Goal: Browse casually: Explore the website without a specific task or goal

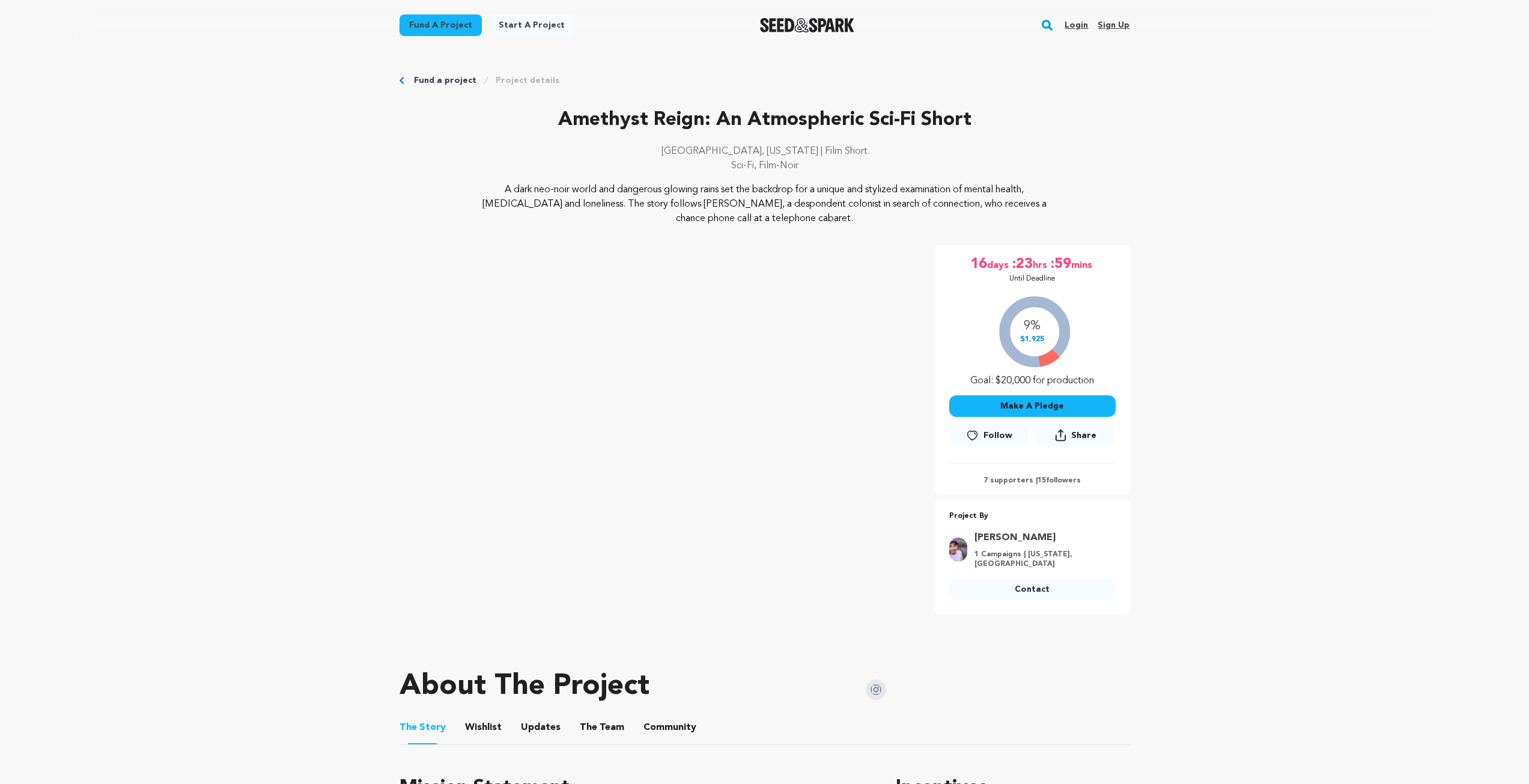
scroll to position [180, 0]
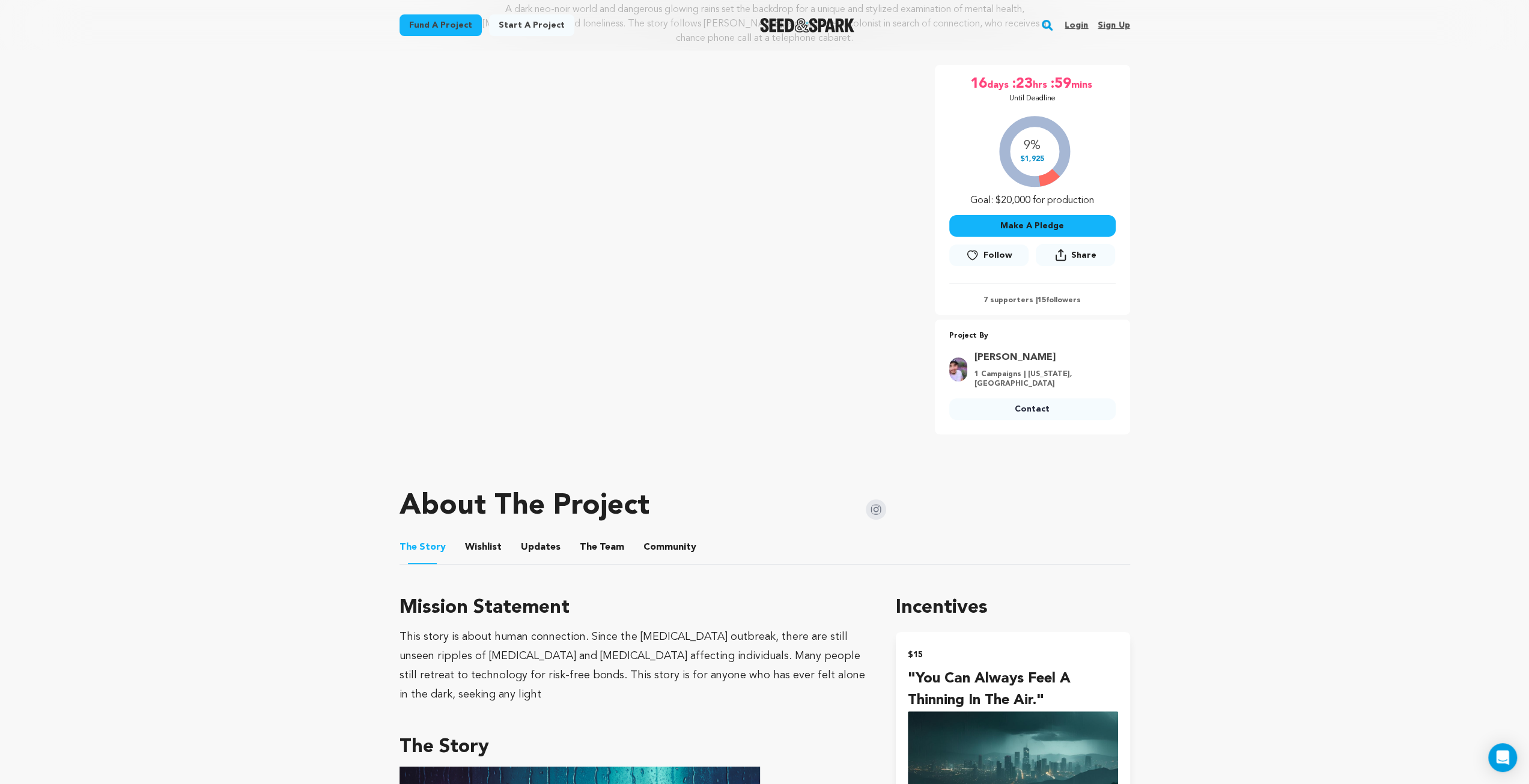
click at [1068, 26] on link "Login" at bounding box center [1076, 26] width 23 height 20
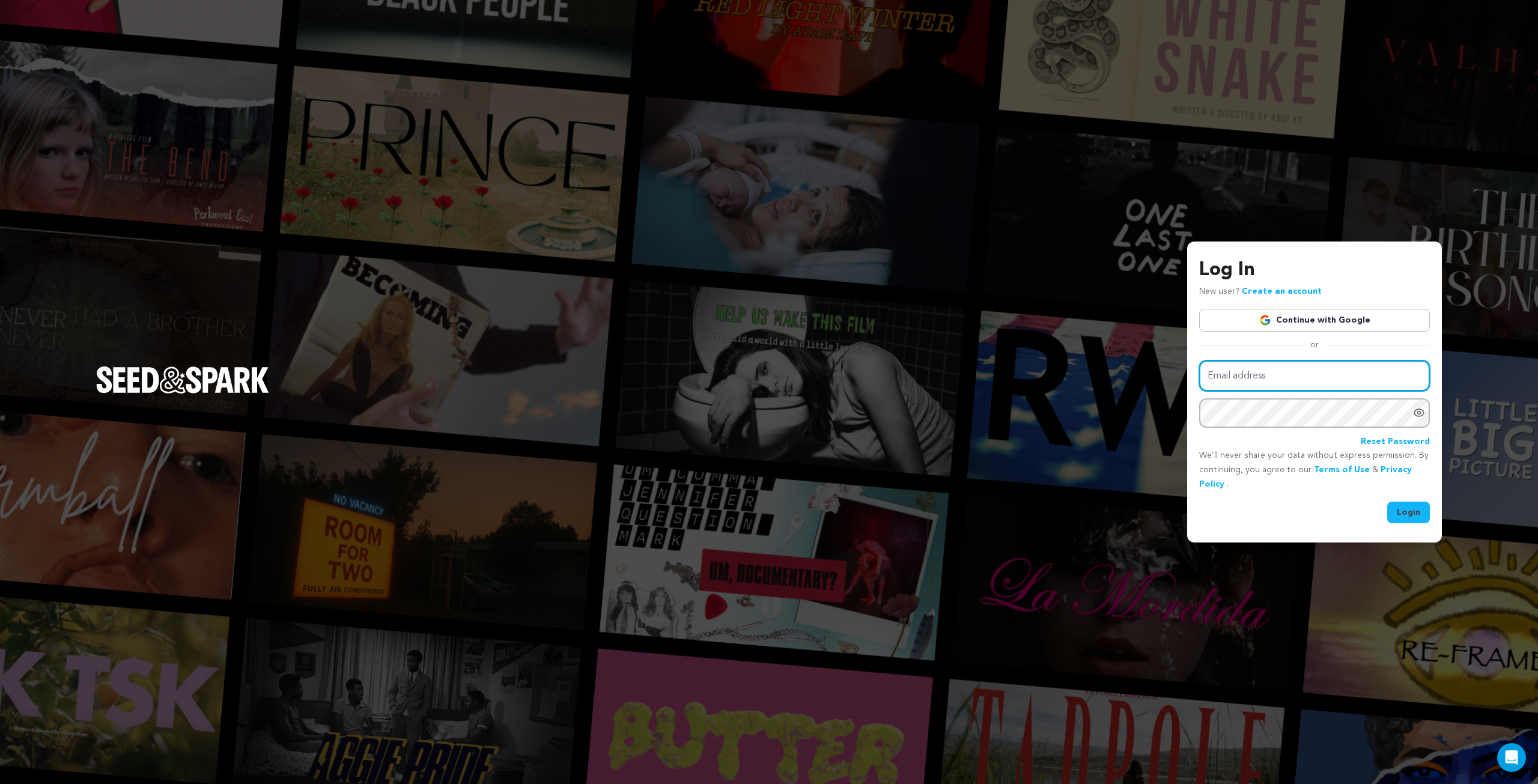
type input "ewilli54@student.scad.edu"
click at [1413, 509] on button "Login" at bounding box center [1408, 513] width 43 height 21
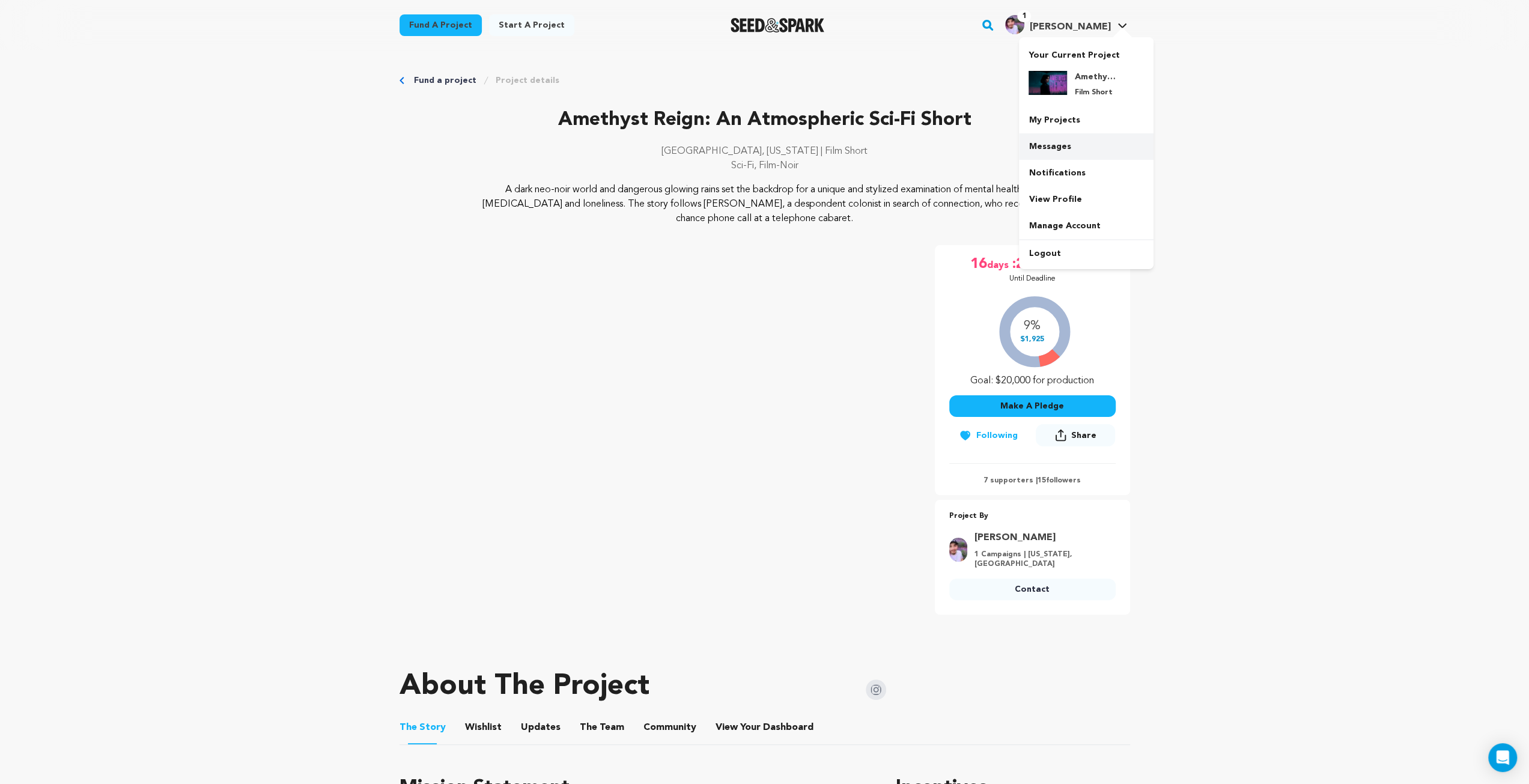
click at [1067, 143] on link "Messages" at bounding box center [1086, 147] width 134 height 27
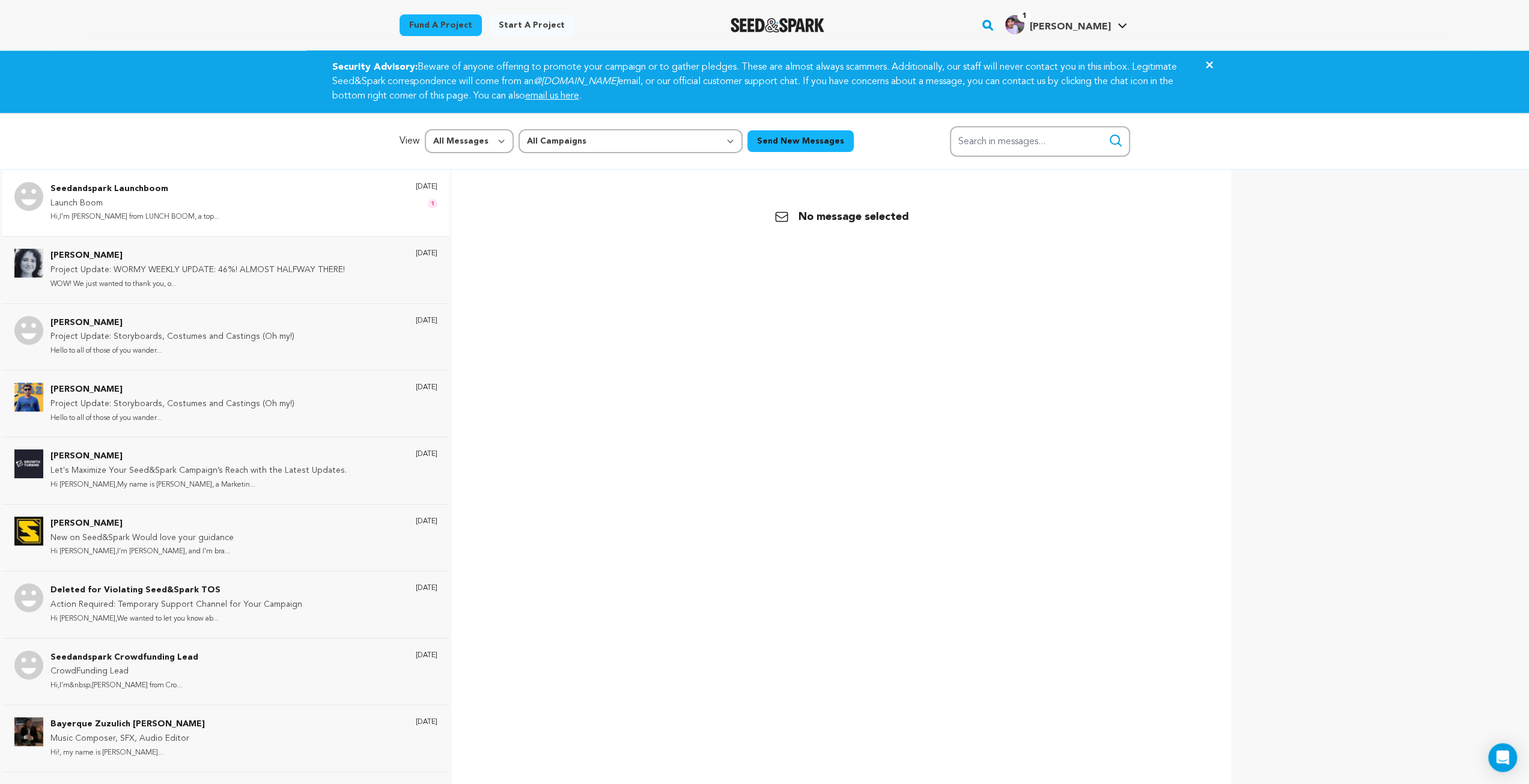
click at [176, 199] on p "Launch Boom" at bounding box center [135, 204] width 169 height 14
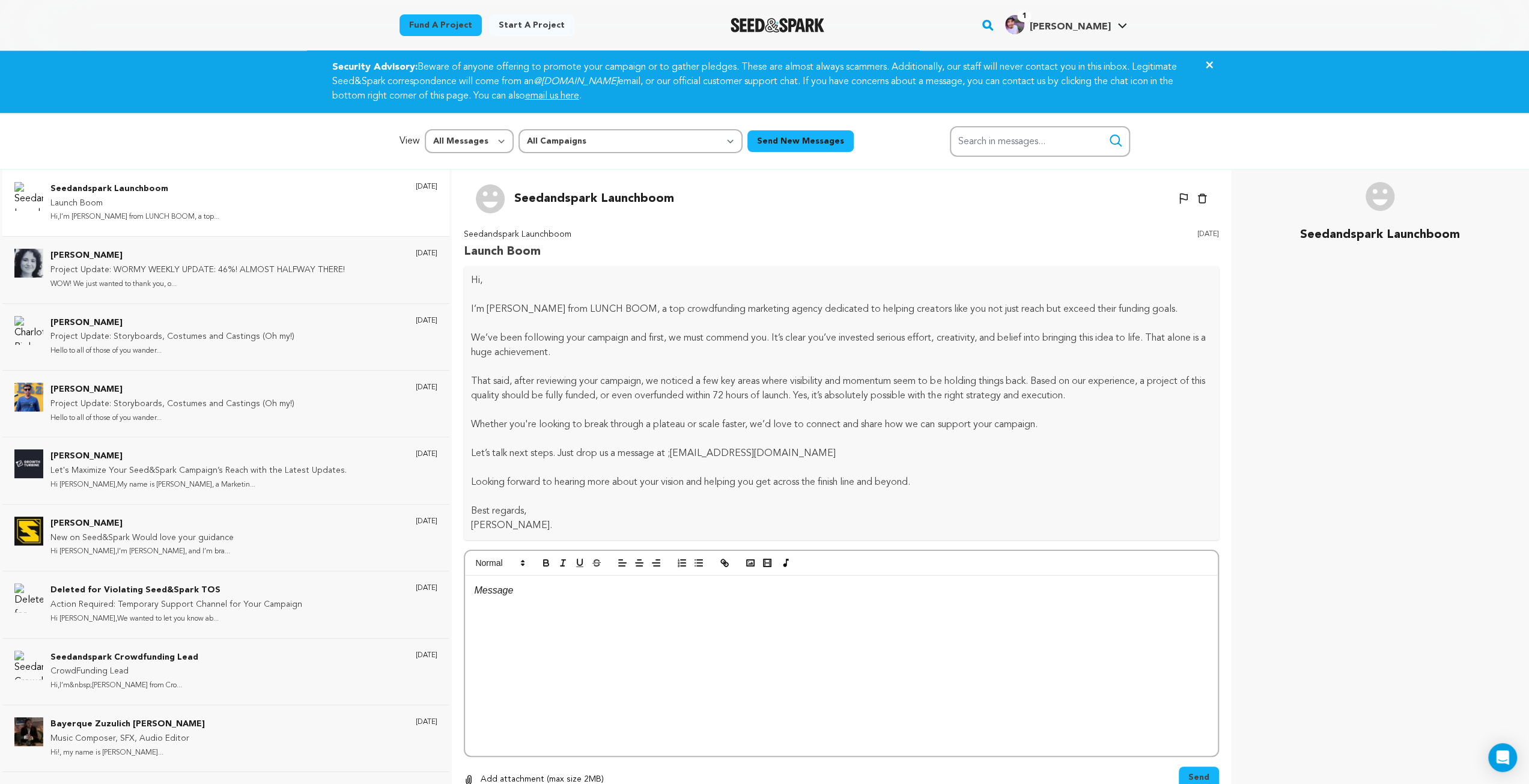
click at [772, 18] on div at bounding box center [777, 25] width 166 height 31
click at [801, 23] on img "Seed&Spark Homepage" at bounding box center [778, 25] width 94 height 14
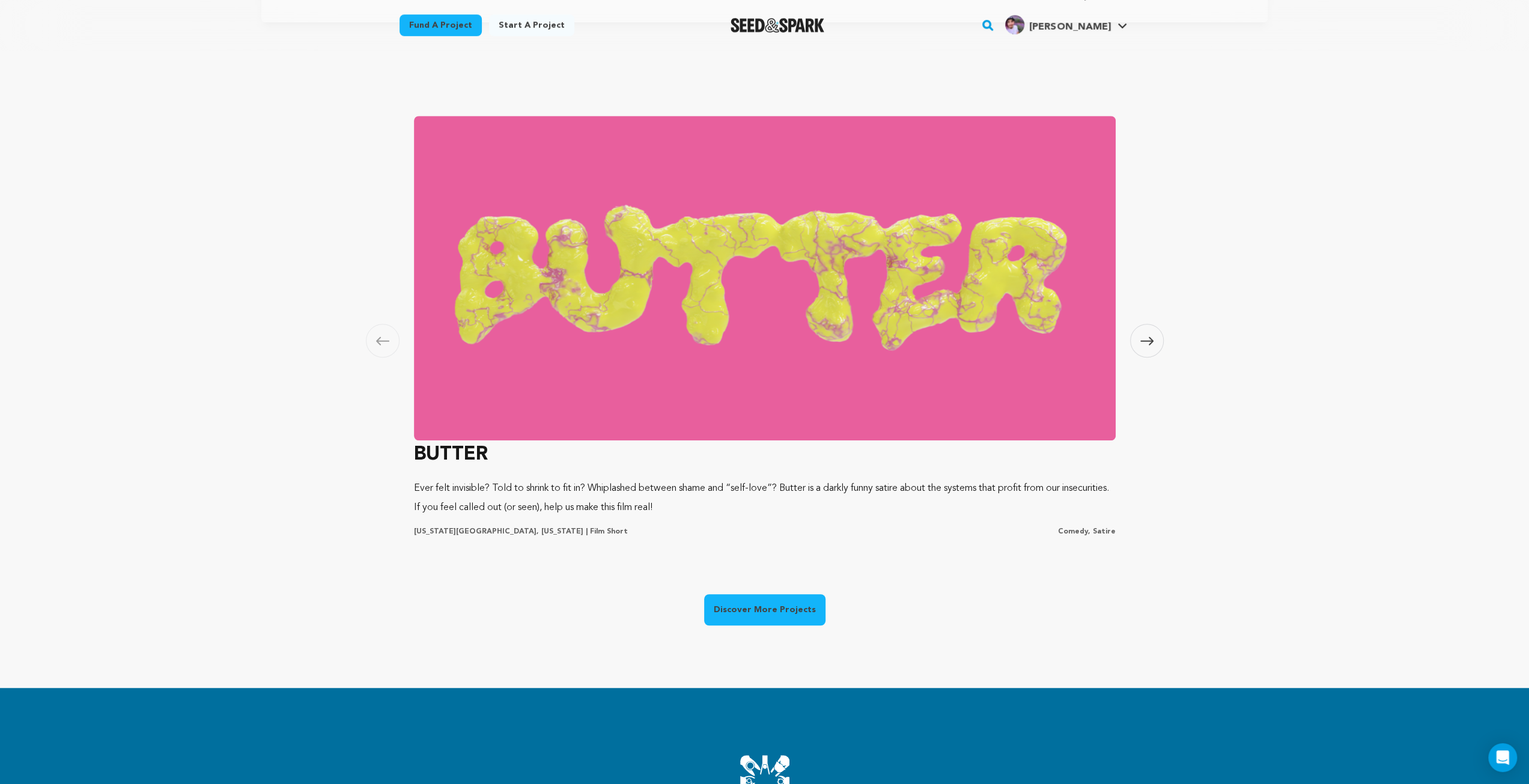
scroll to position [780, 0]
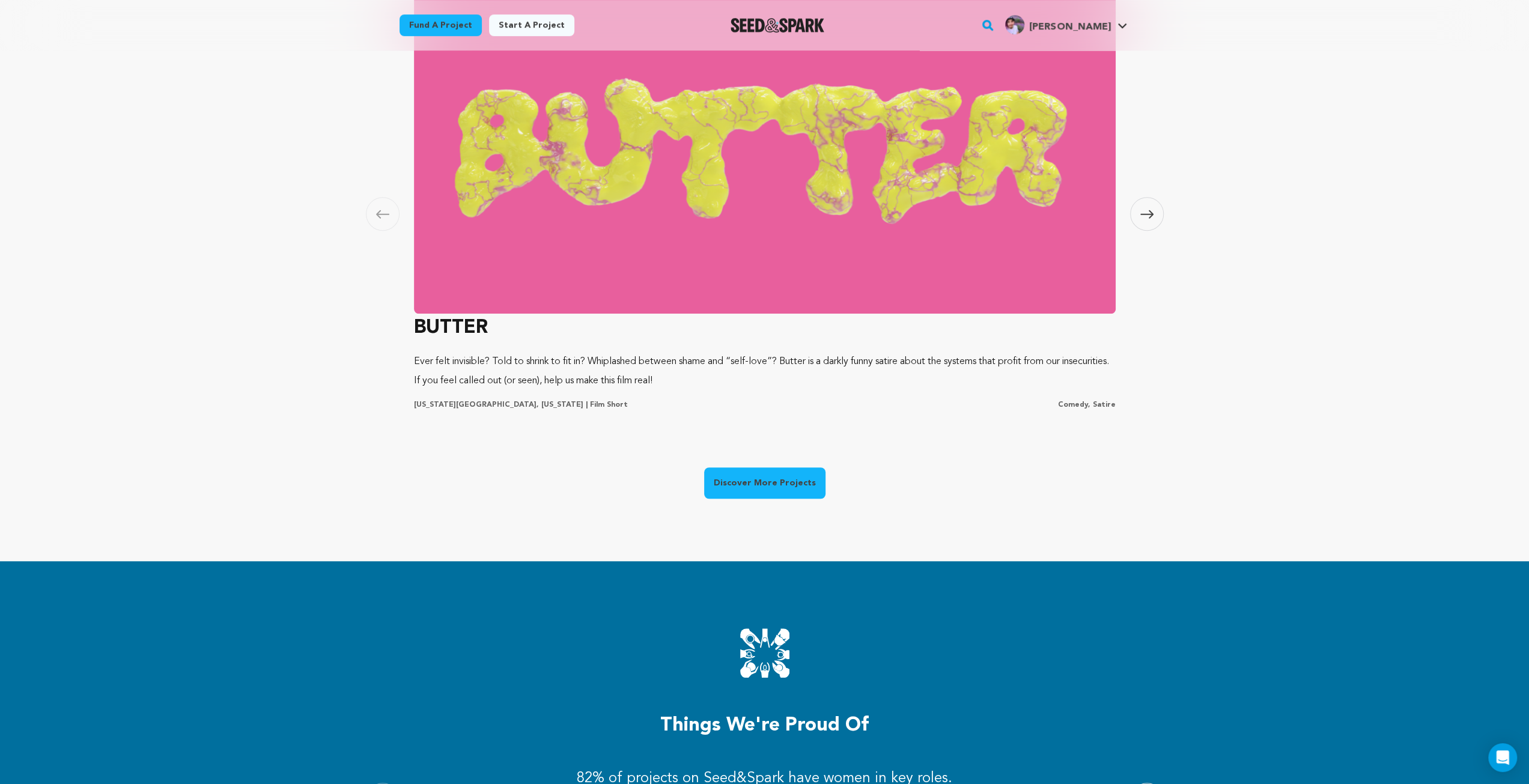
click at [1148, 210] on icon at bounding box center [1146, 214] width 13 height 9
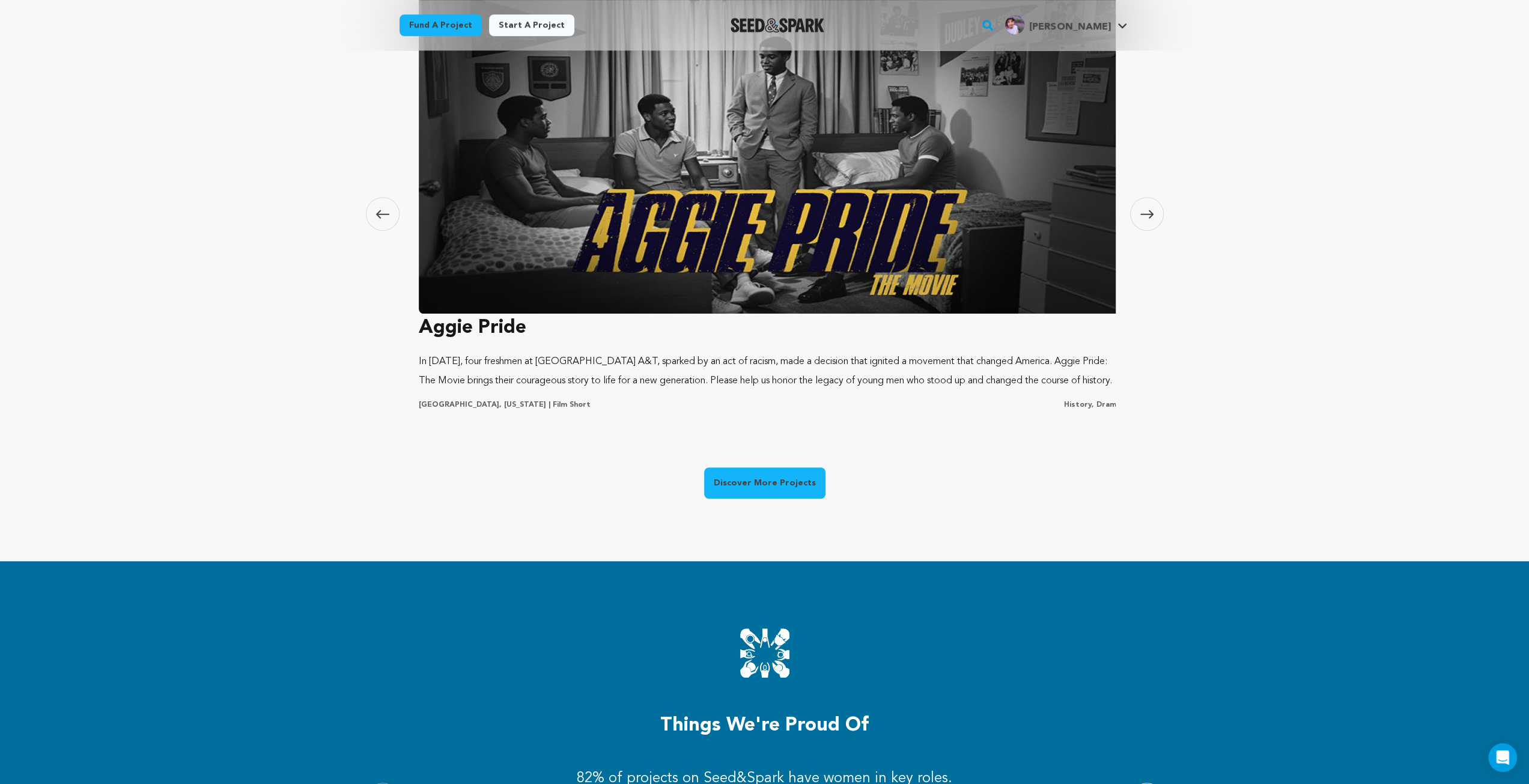
click at [1148, 210] on icon at bounding box center [1146, 214] width 13 height 9
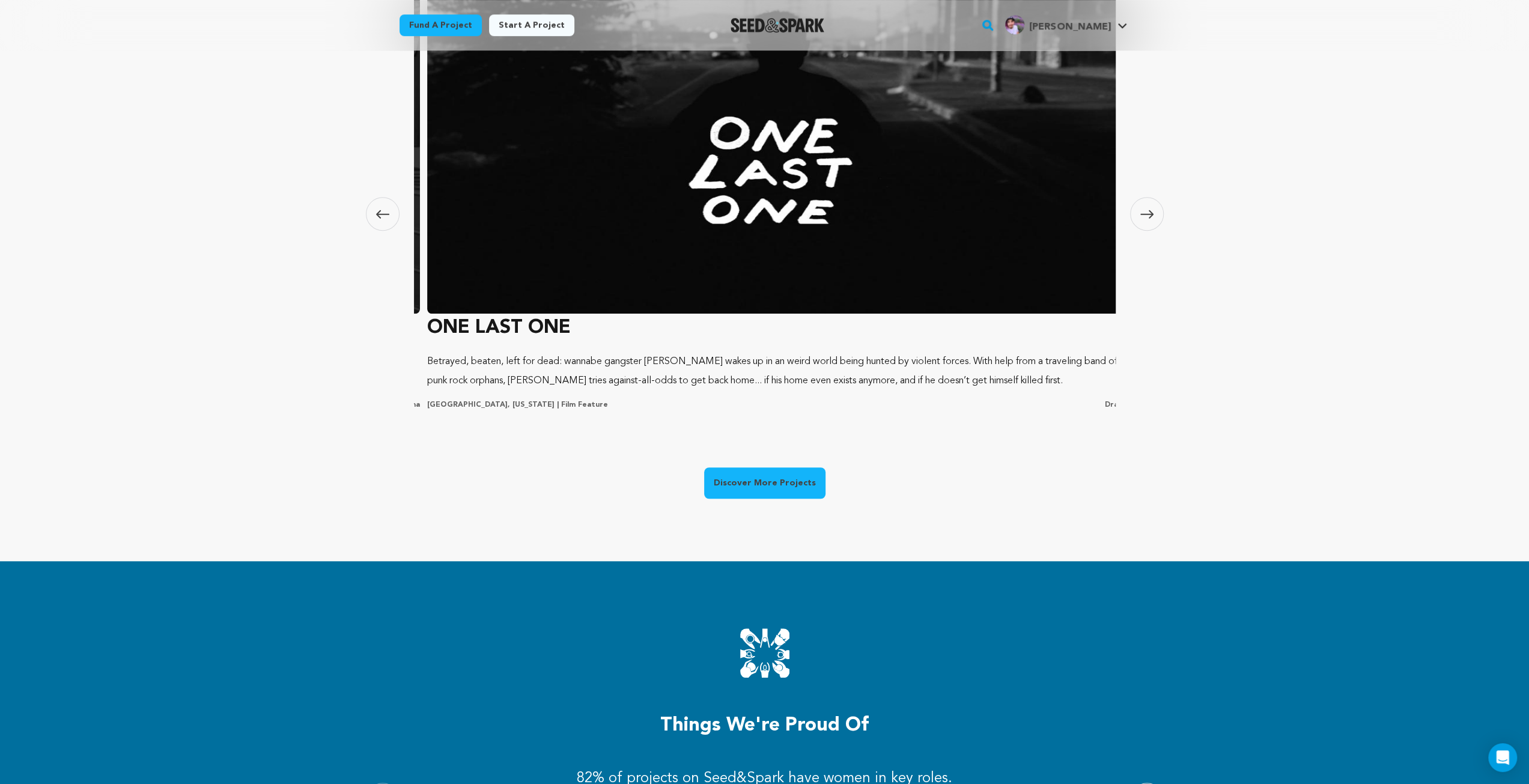
click at [1148, 210] on icon at bounding box center [1146, 214] width 13 height 9
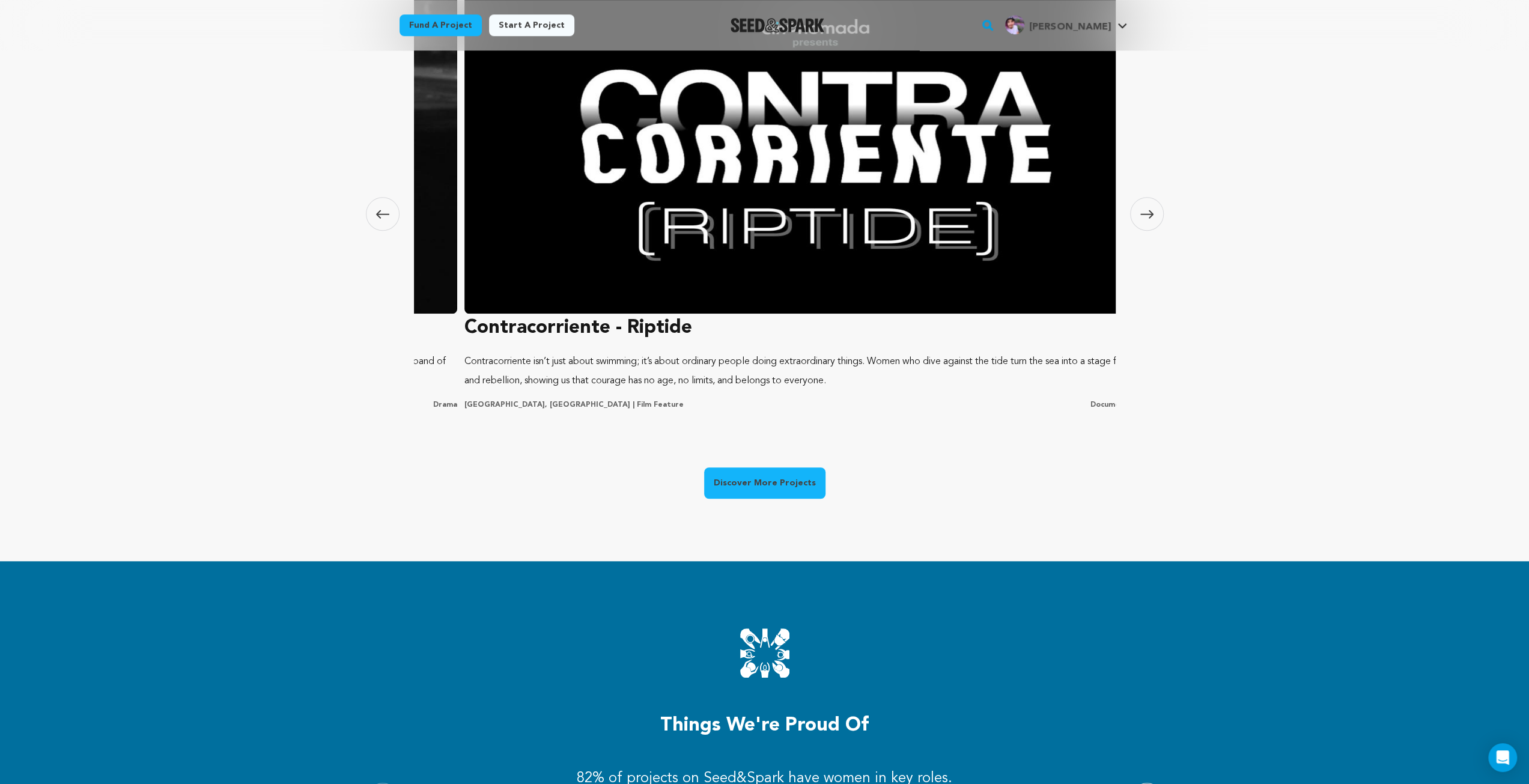
click at [1148, 210] on icon at bounding box center [1146, 214] width 13 height 9
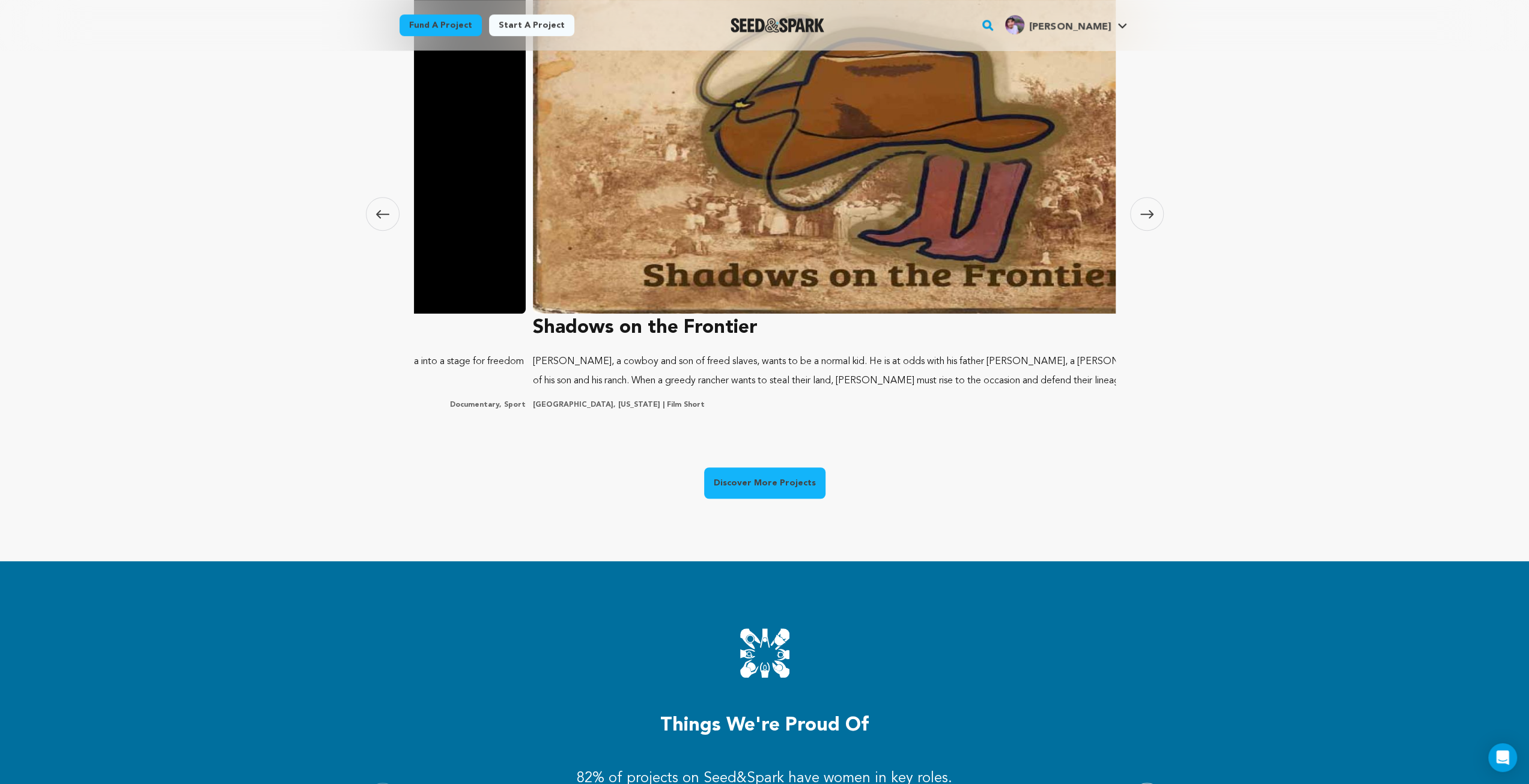
scroll to position [0, 0]
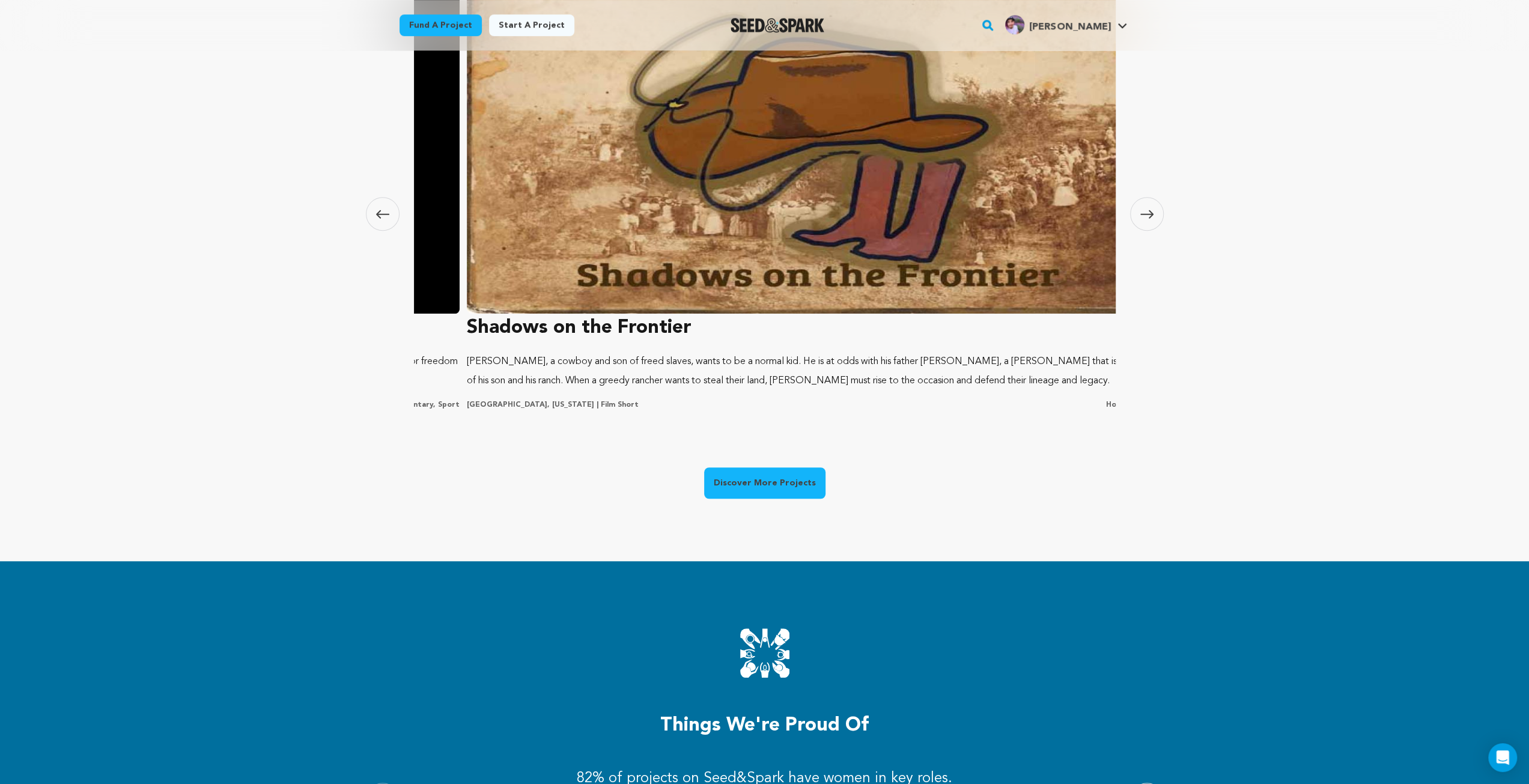
click at [1148, 210] on icon at bounding box center [1146, 214] width 13 height 9
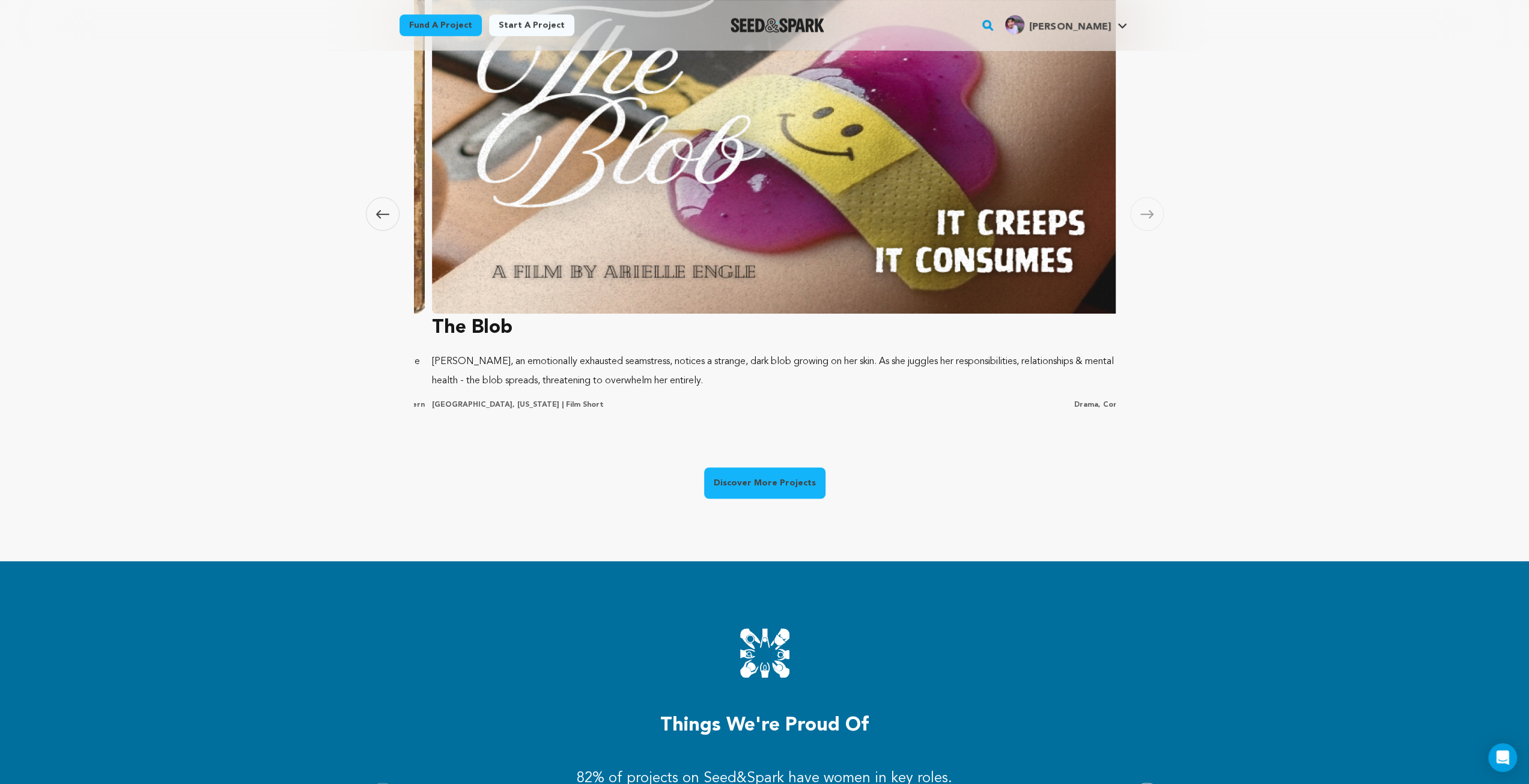
click at [1148, 210] on icon at bounding box center [1146, 214] width 13 height 9
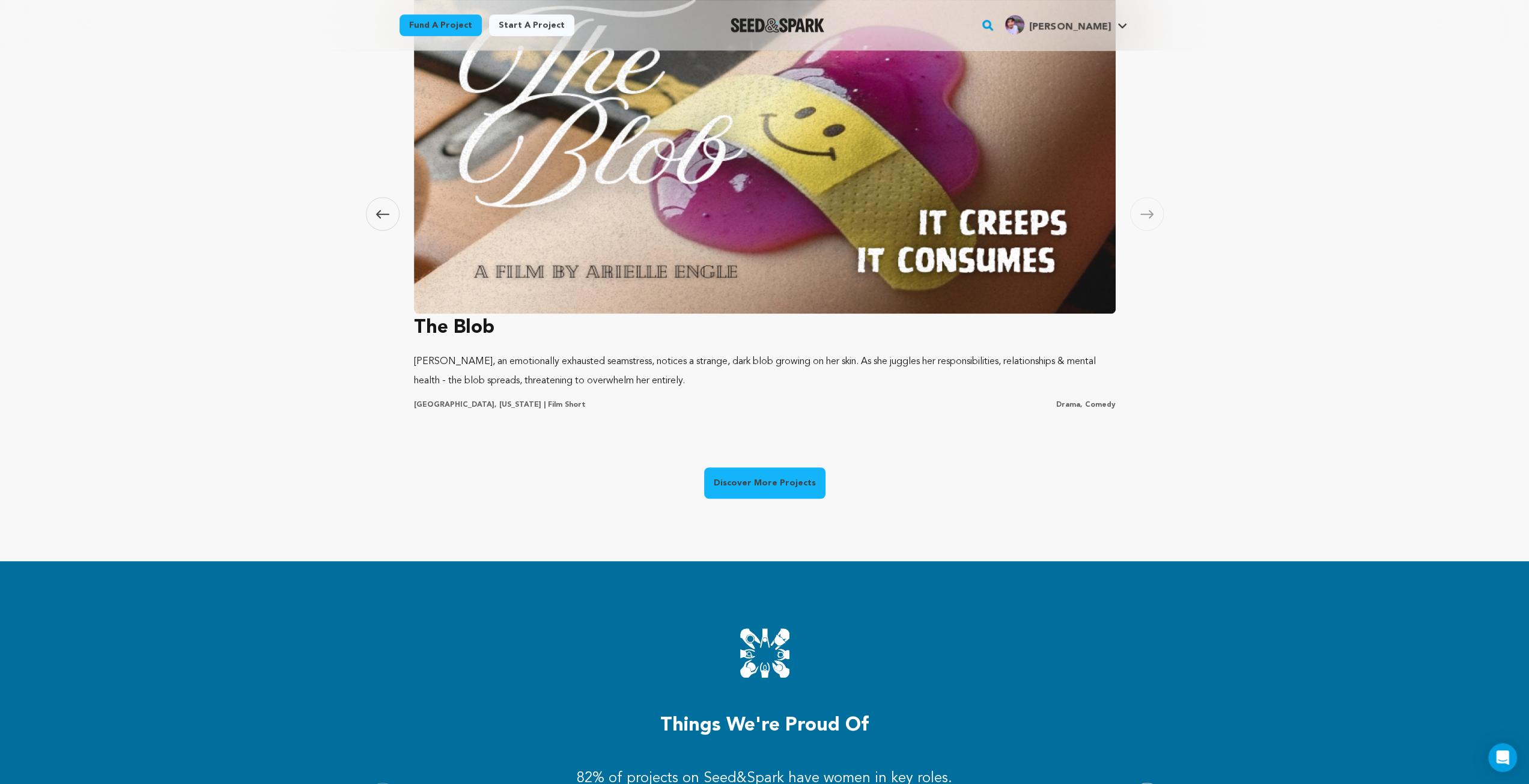
click at [1148, 210] on icon at bounding box center [1146, 214] width 13 height 9
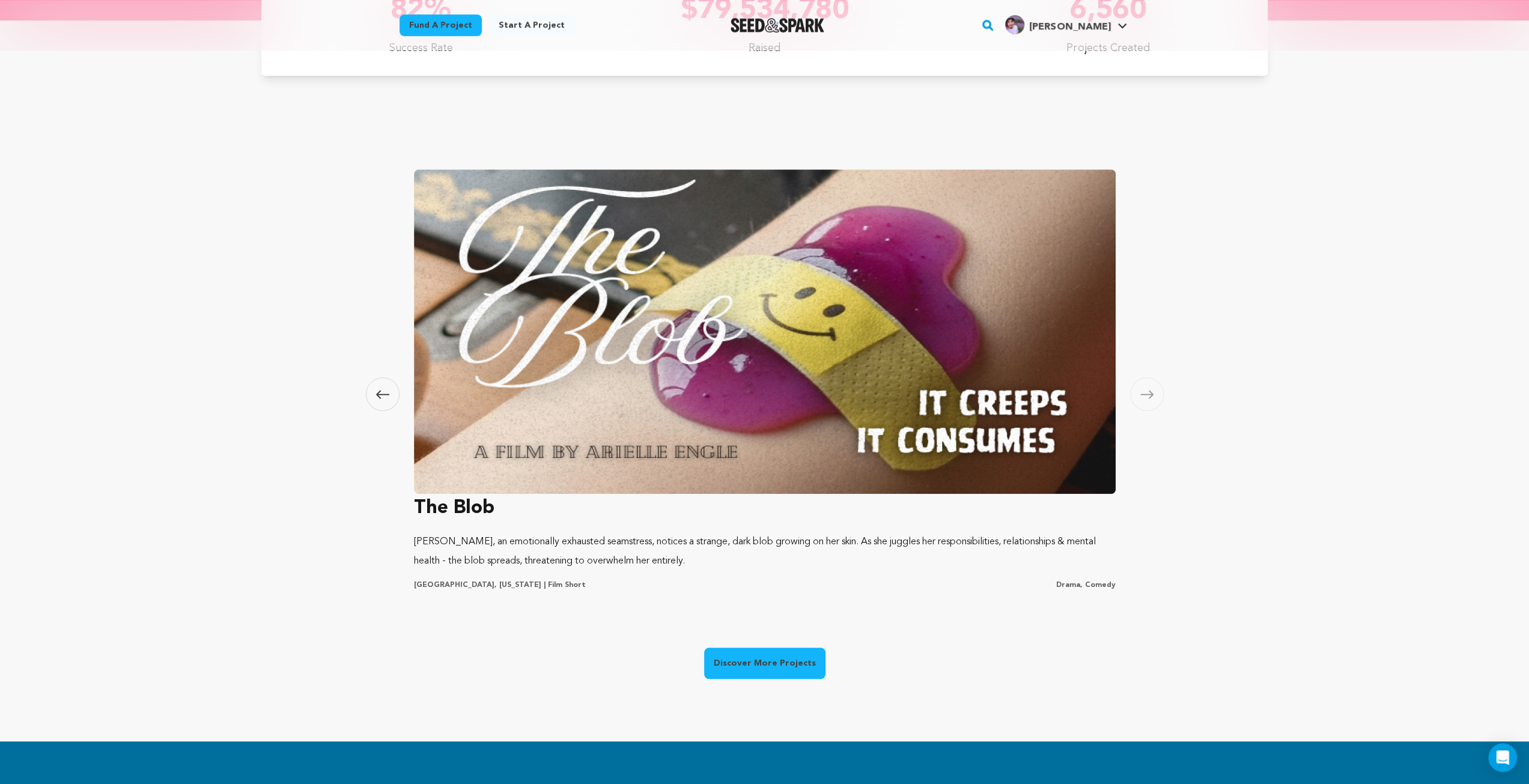
click at [1145, 394] on icon at bounding box center [1146, 394] width 13 height 9
click at [669, 290] on img at bounding box center [764, 331] width 701 height 324
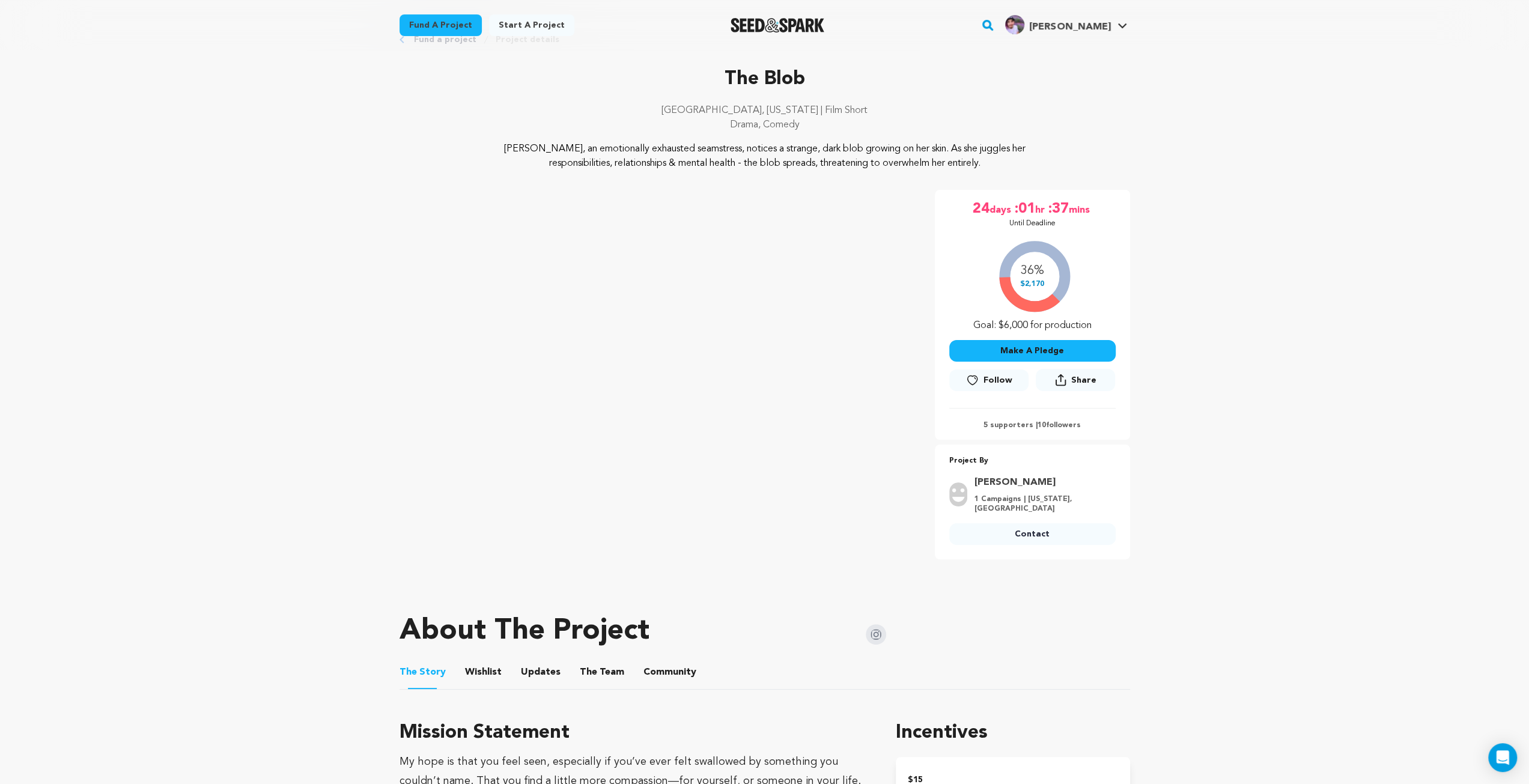
scroll to position [60, 0]
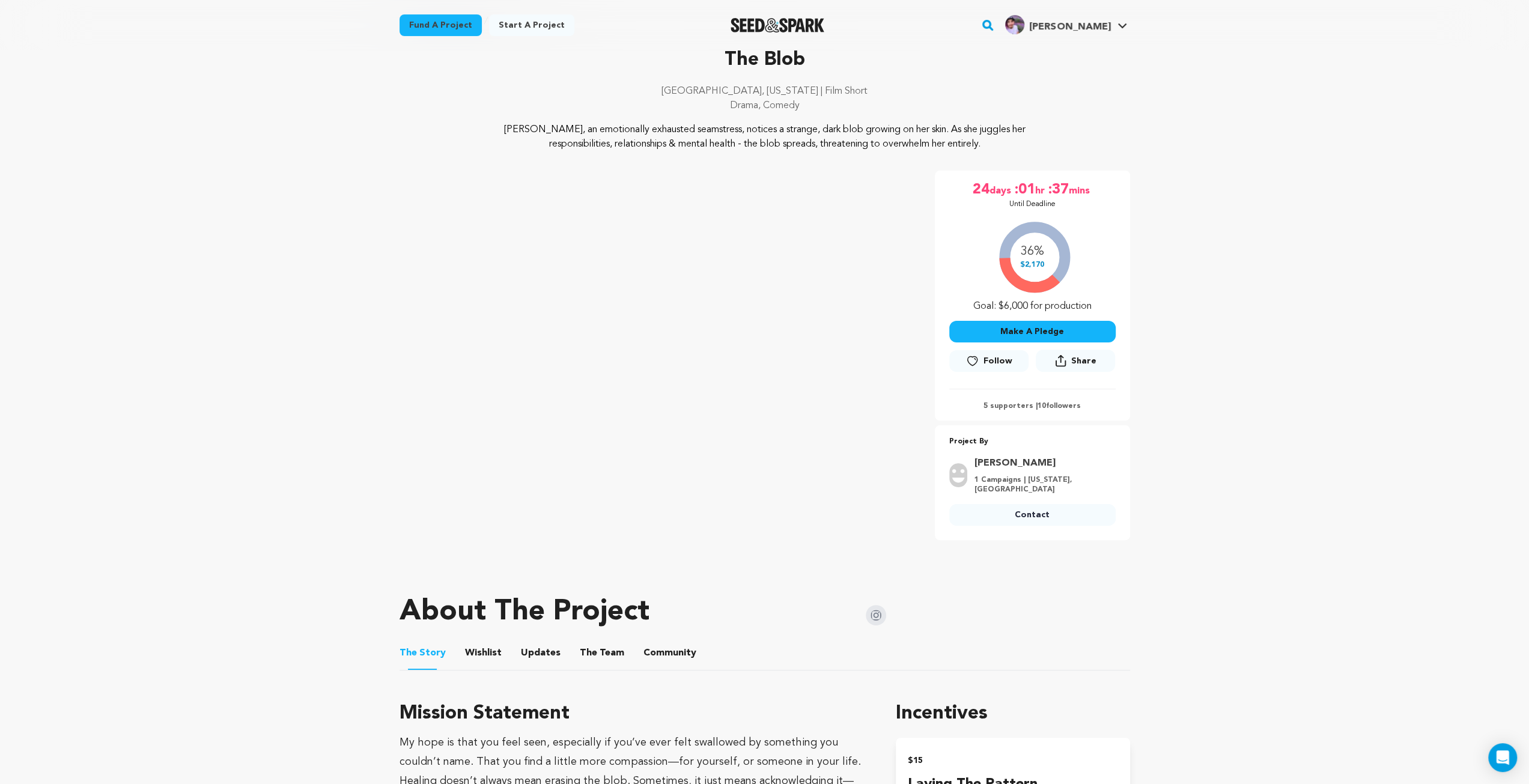
click at [805, 22] on img "Seed&Spark Homepage" at bounding box center [778, 25] width 94 height 14
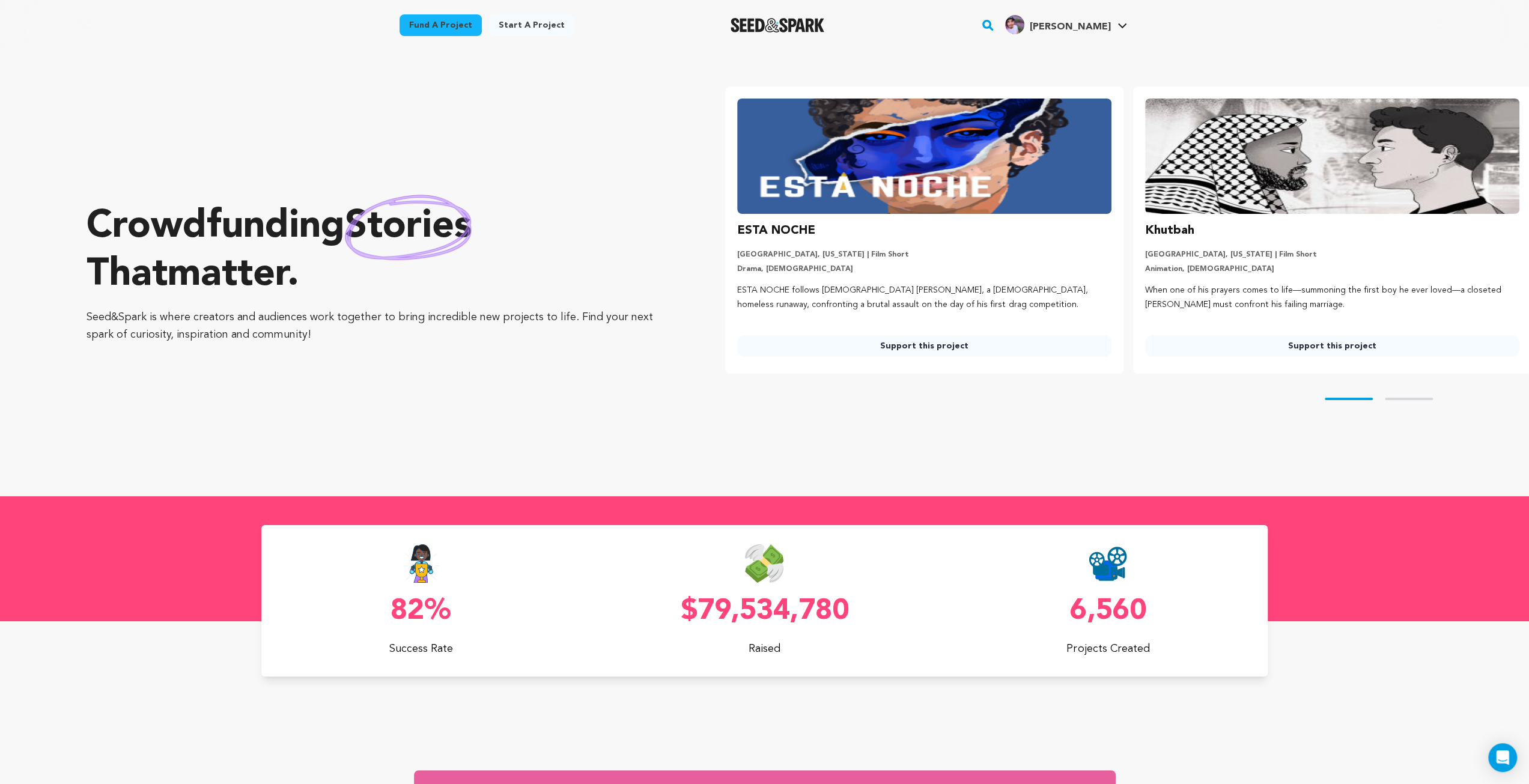
click at [817, 46] on div "Fund a project Start a project Search" at bounding box center [764, 25] width 769 height 51
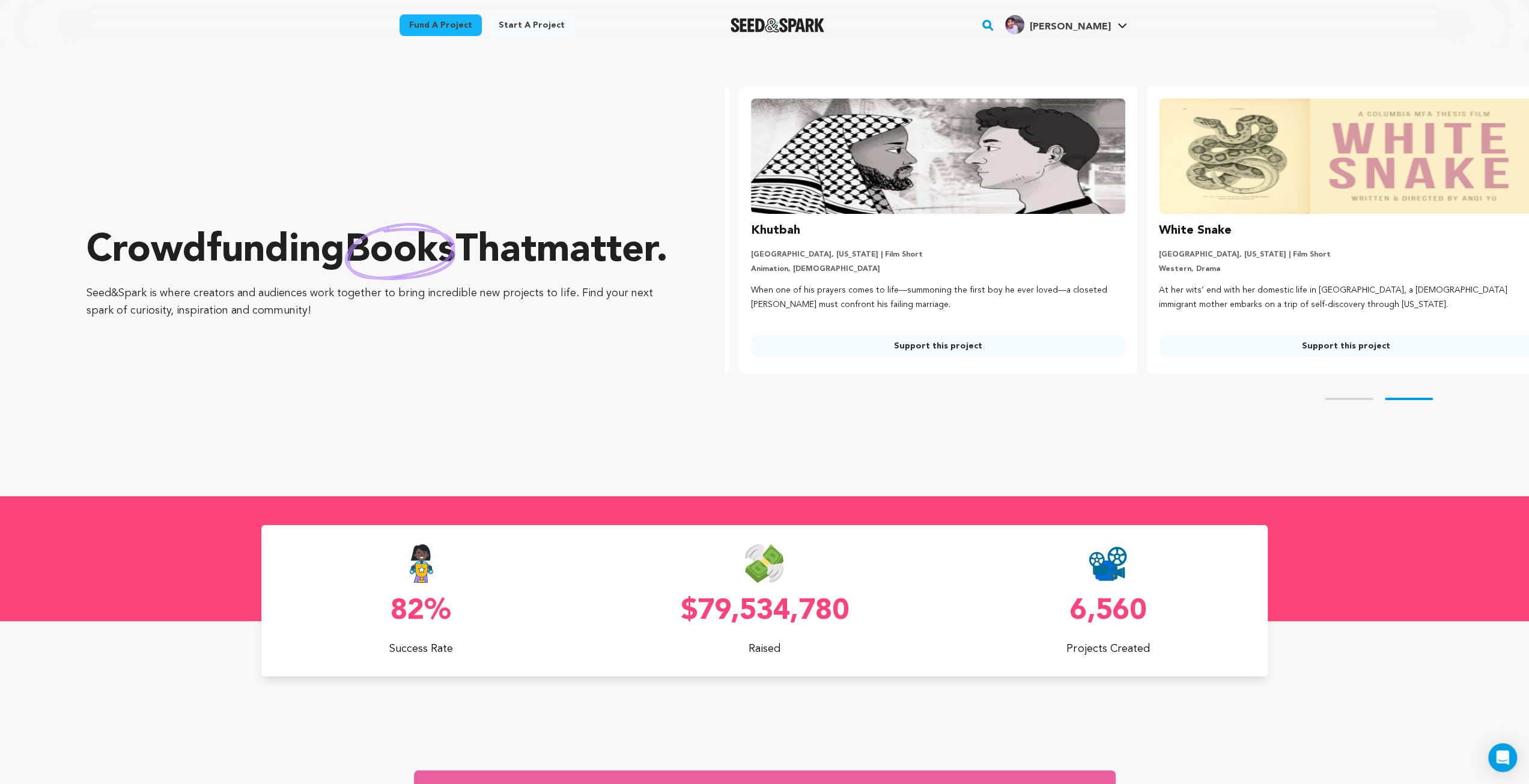
scroll to position [0, 417]
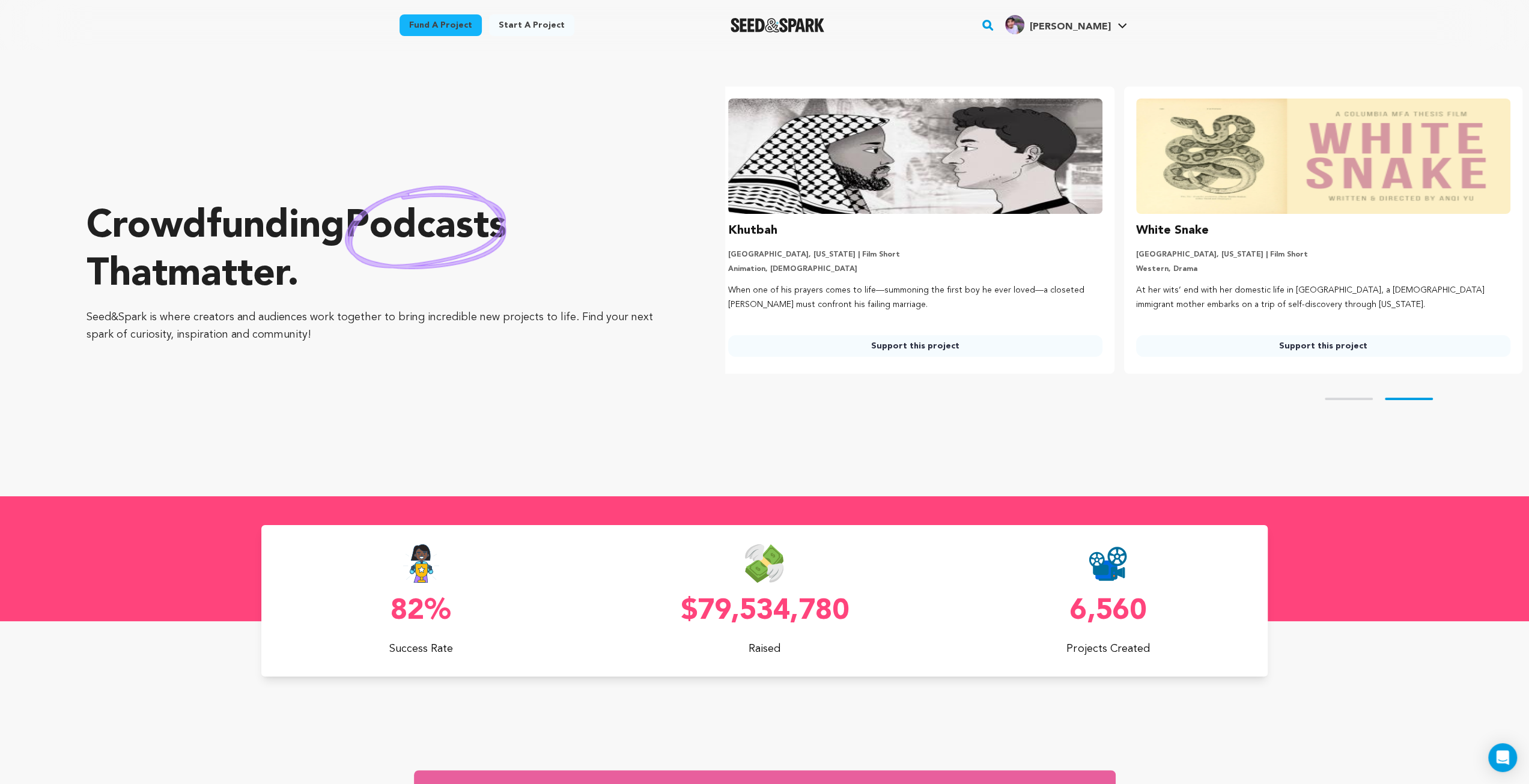
click at [1275, 36] on div "Fund a project Start a project Search" at bounding box center [764, 25] width 1529 height 51
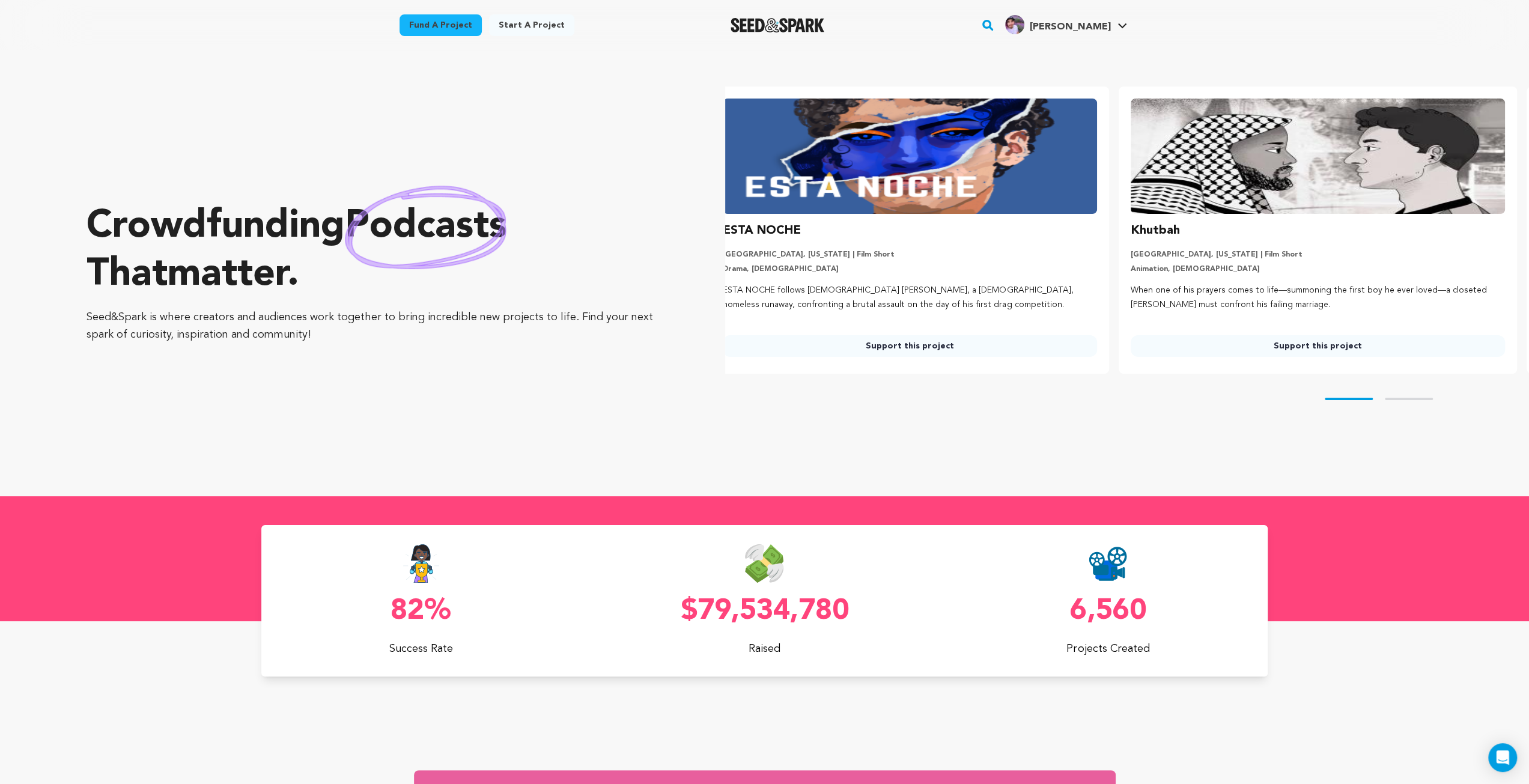
scroll to position [0, 0]
